Goal: Task Accomplishment & Management: Use online tool/utility

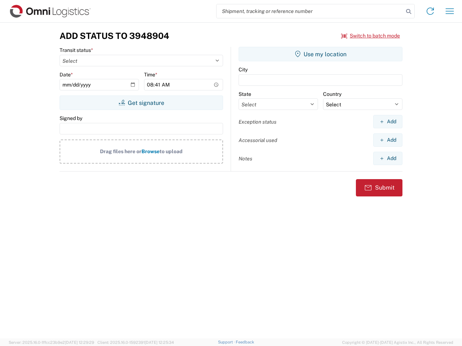
click at [310, 11] on input "search" at bounding box center [309, 11] width 187 height 14
click at [408, 12] on icon at bounding box center [408, 11] width 10 height 10
click at [430, 11] on icon at bounding box center [430, 11] width 12 height 12
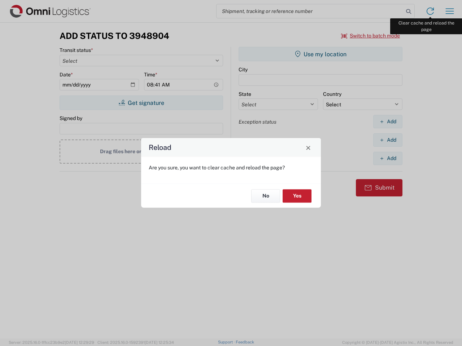
click at [449, 11] on div "Reload Are you sure, you want to clear cache and reload the page? No Yes" at bounding box center [231, 173] width 462 height 346
click at [370, 36] on div "Reload Are you sure, you want to clear cache and reload the page? No Yes" at bounding box center [231, 173] width 462 height 346
click at [141, 103] on div "Reload Are you sure, you want to clear cache and reload the page? No Yes" at bounding box center [231, 173] width 462 height 346
click at [320, 54] on div "Reload Are you sure, you want to clear cache and reload the page? No Yes" at bounding box center [231, 173] width 462 height 346
click at [387, 122] on div "Reload Are you sure, you want to clear cache and reload the page? No Yes" at bounding box center [231, 173] width 462 height 346
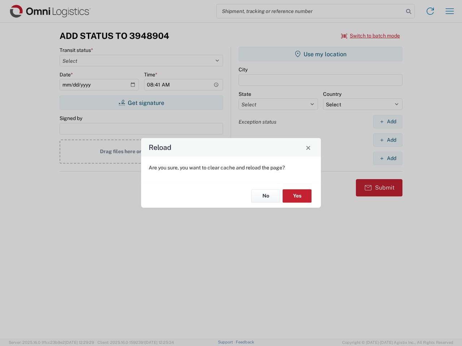
click at [387, 140] on div "Reload Are you sure, you want to clear cache and reload the page? No Yes" at bounding box center [231, 173] width 462 height 346
click at [387, 158] on div "Reload Are you sure, you want to clear cache and reload the page? No Yes" at bounding box center [231, 173] width 462 height 346
